Goal: Transaction & Acquisition: Purchase product/service

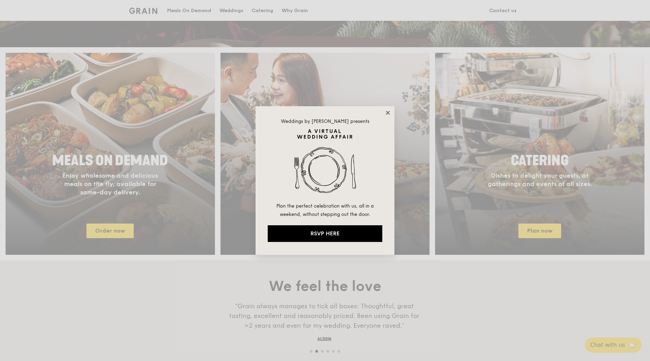
click at [387, 115] on icon at bounding box center [388, 113] width 6 height 6
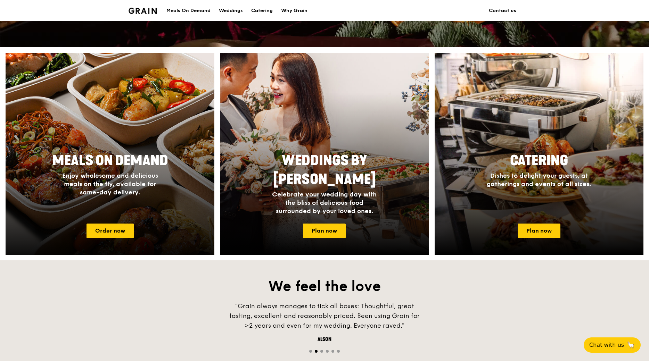
click at [152, 149] on div "Meals On Demand Enjoy wholesome and delicious meals on the fly, available for s…" at bounding box center [110, 174] width 139 height 51
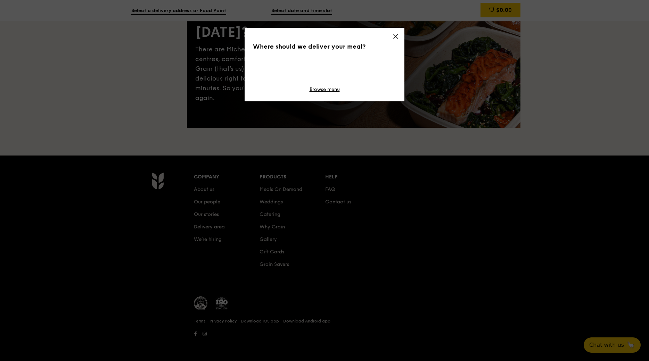
scroll to position [79, 0]
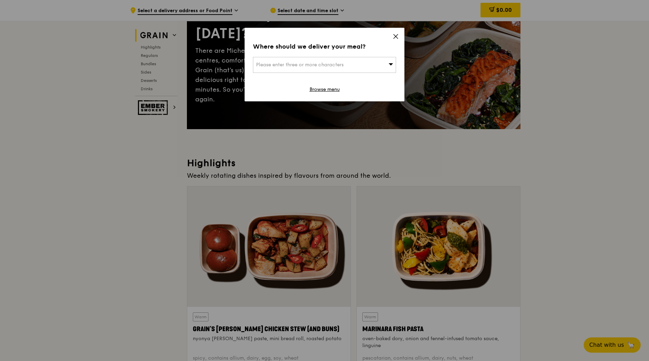
click at [348, 64] on div "Please enter three or more characters" at bounding box center [324, 65] width 143 height 16
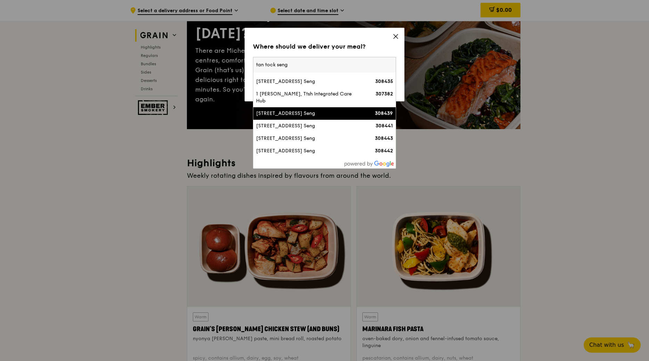
scroll to position [90, 0]
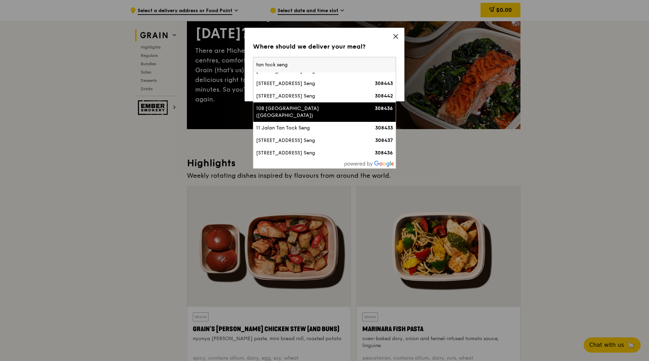
type input "tan tock seng"
